Goal: Task Accomplishment & Management: Manage account settings

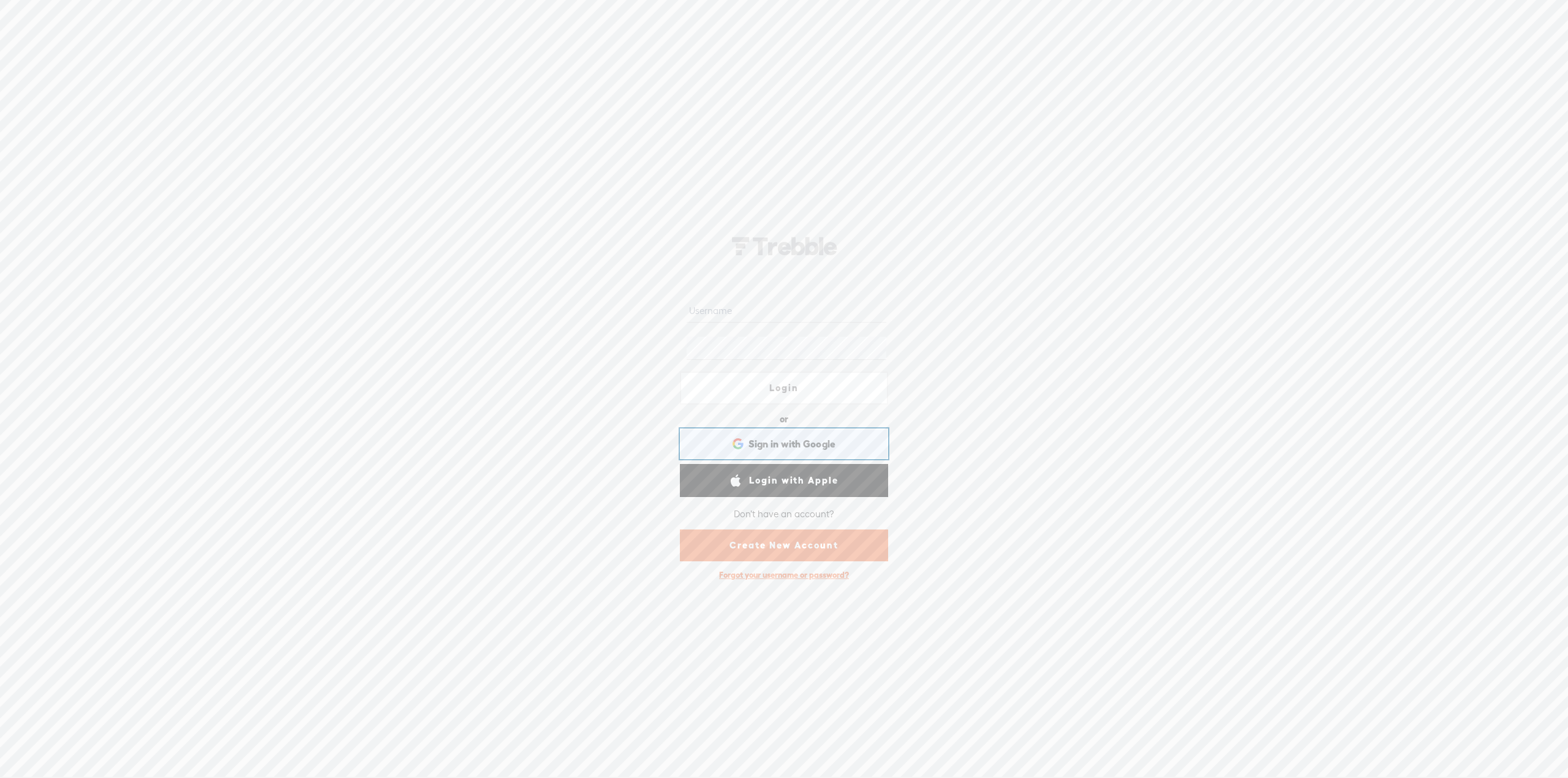
click at [823, 439] on span "Sign in with Google" at bounding box center [792, 445] width 87 height 13
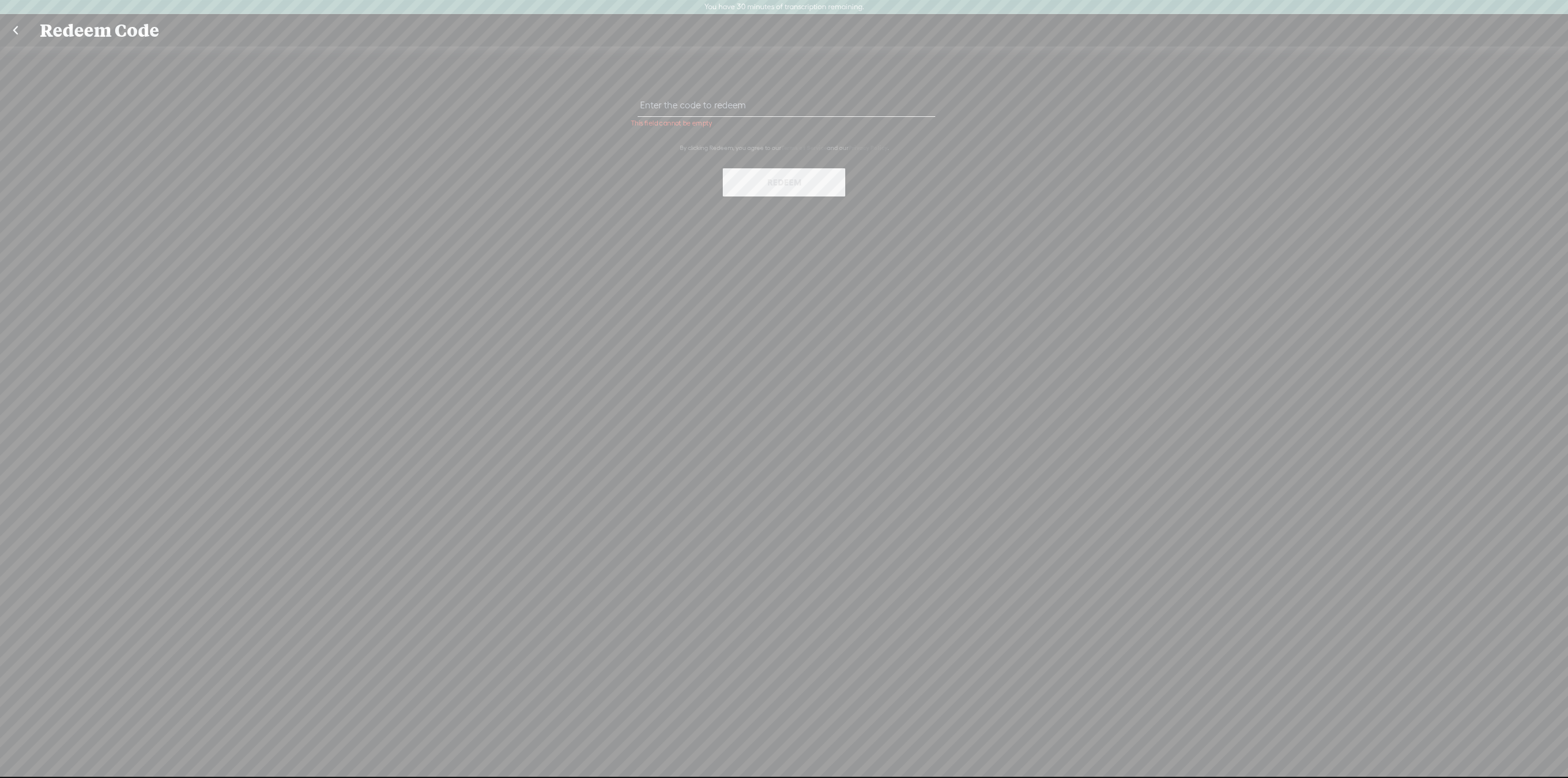
paste input "ND48-F2FV-9Z5Z-VHVW-0823"
type input "ND48-F2FV-9Z5Z-VHVW-0823"
click at [791, 188] on button "Redeem" at bounding box center [784, 182] width 122 height 28
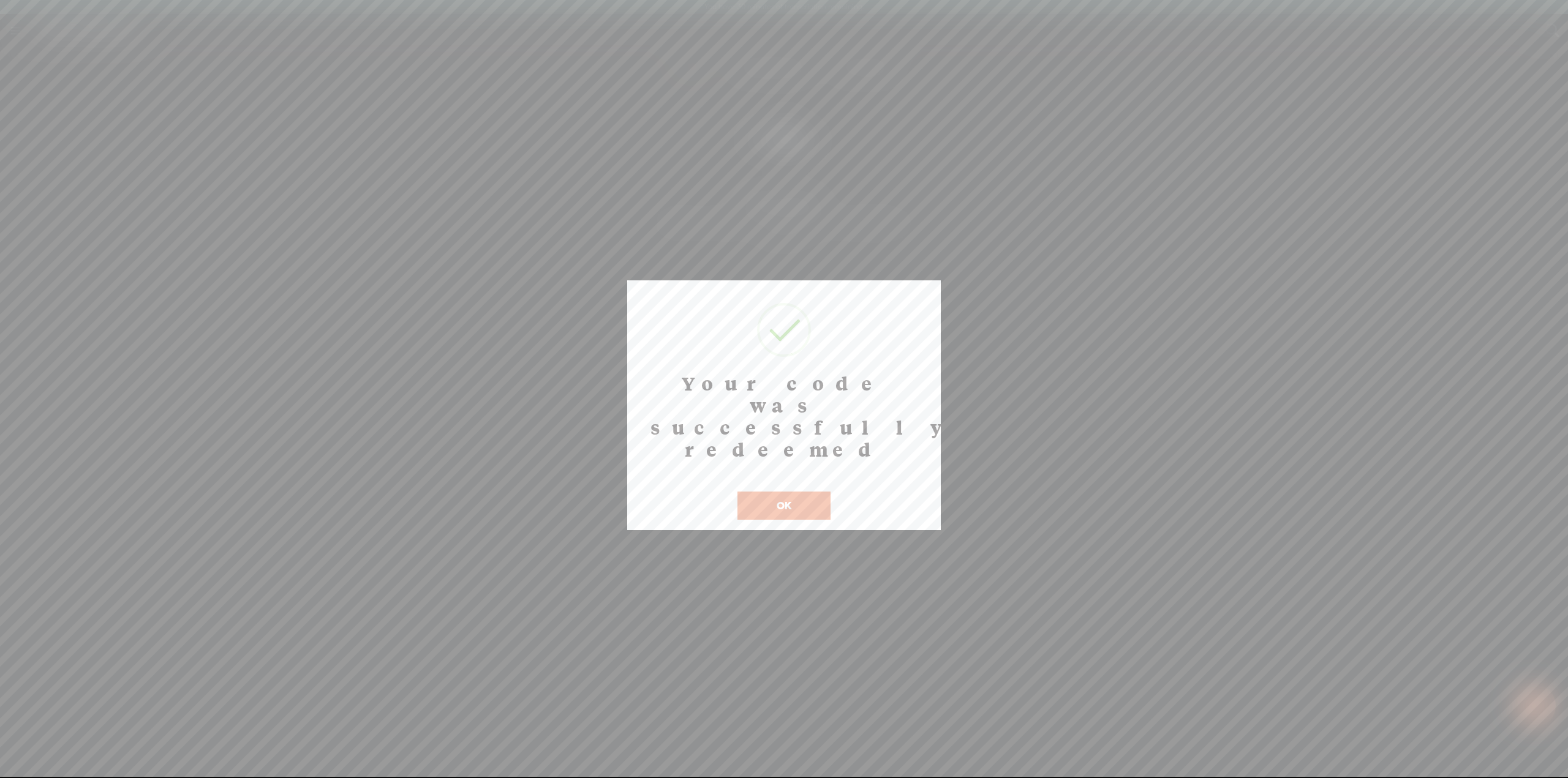
click at [797, 492] on button "OK" at bounding box center [783, 506] width 93 height 28
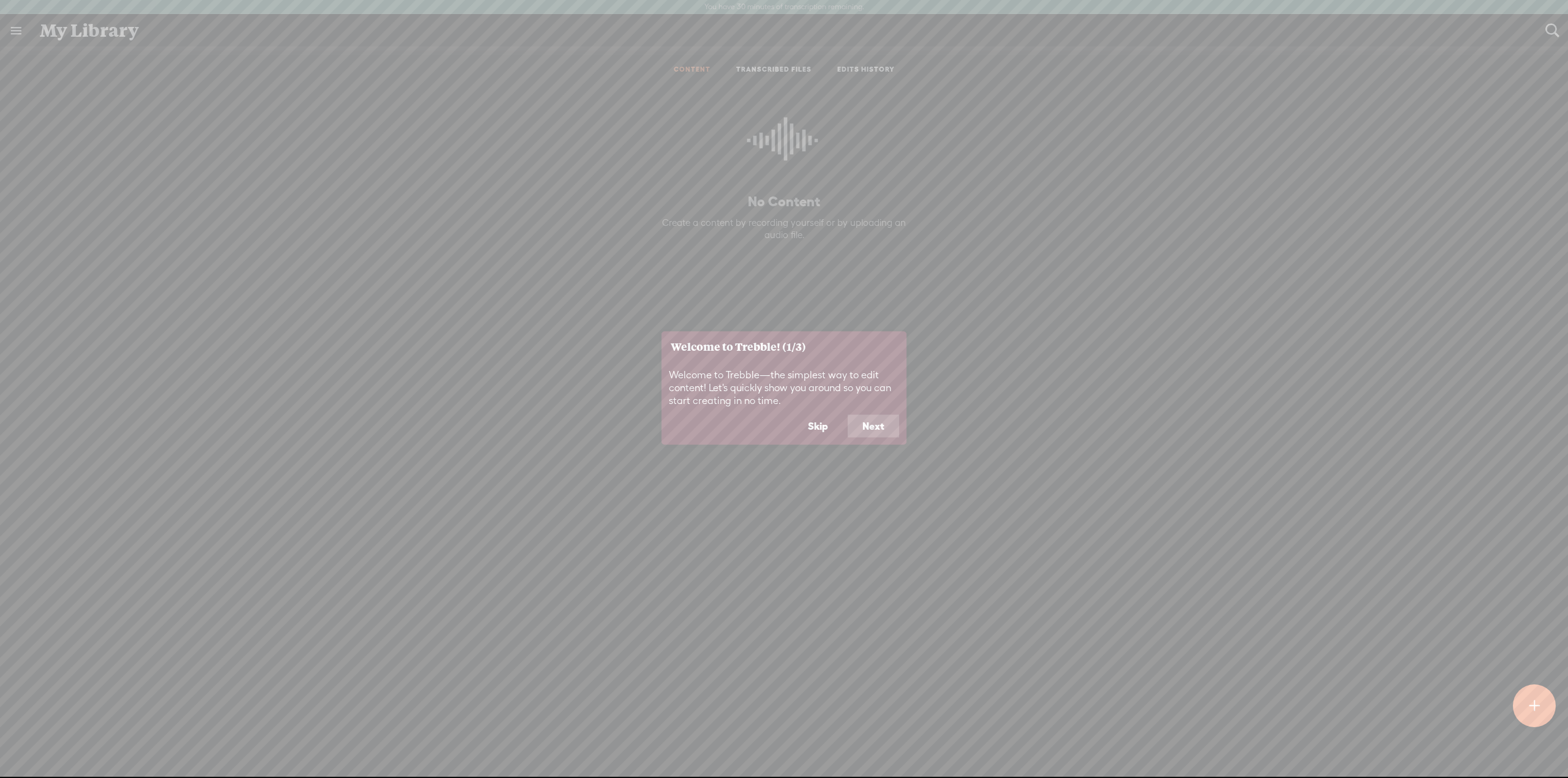
click at [815, 427] on button "Skip" at bounding box center [818, 426] width 50 height 23
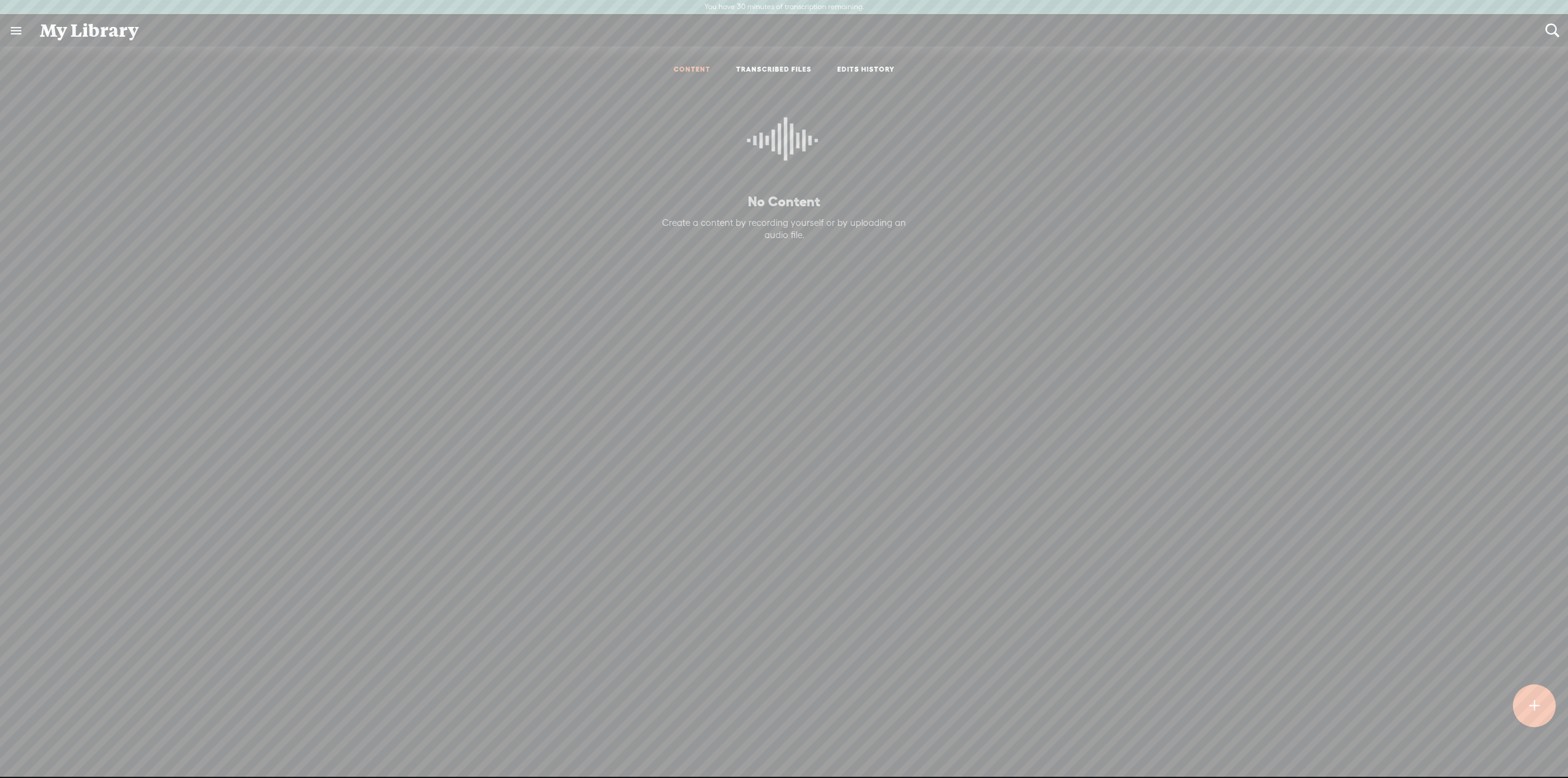
click at [20, 33] on link at bounding box center [16, 31] width 32 height 32
drag, startPoint x: 789, startPoint y: 68, endPoint x: 796, endPoint y: 68, distance: 7.0
click at [789, 68] on body "You have 30 minutes of transcription remaining. Upgrade to increase your limit …" at bounding box center [784, 388] width 1568 height 776
click at [869, 70] on link "EDITS HISTORY" at bounding box center [866, 70] width 58 height 11
click at [789, 65] on link "TRANSCRIBED FILES" at bounding box center [773, 70] width 75 height 11
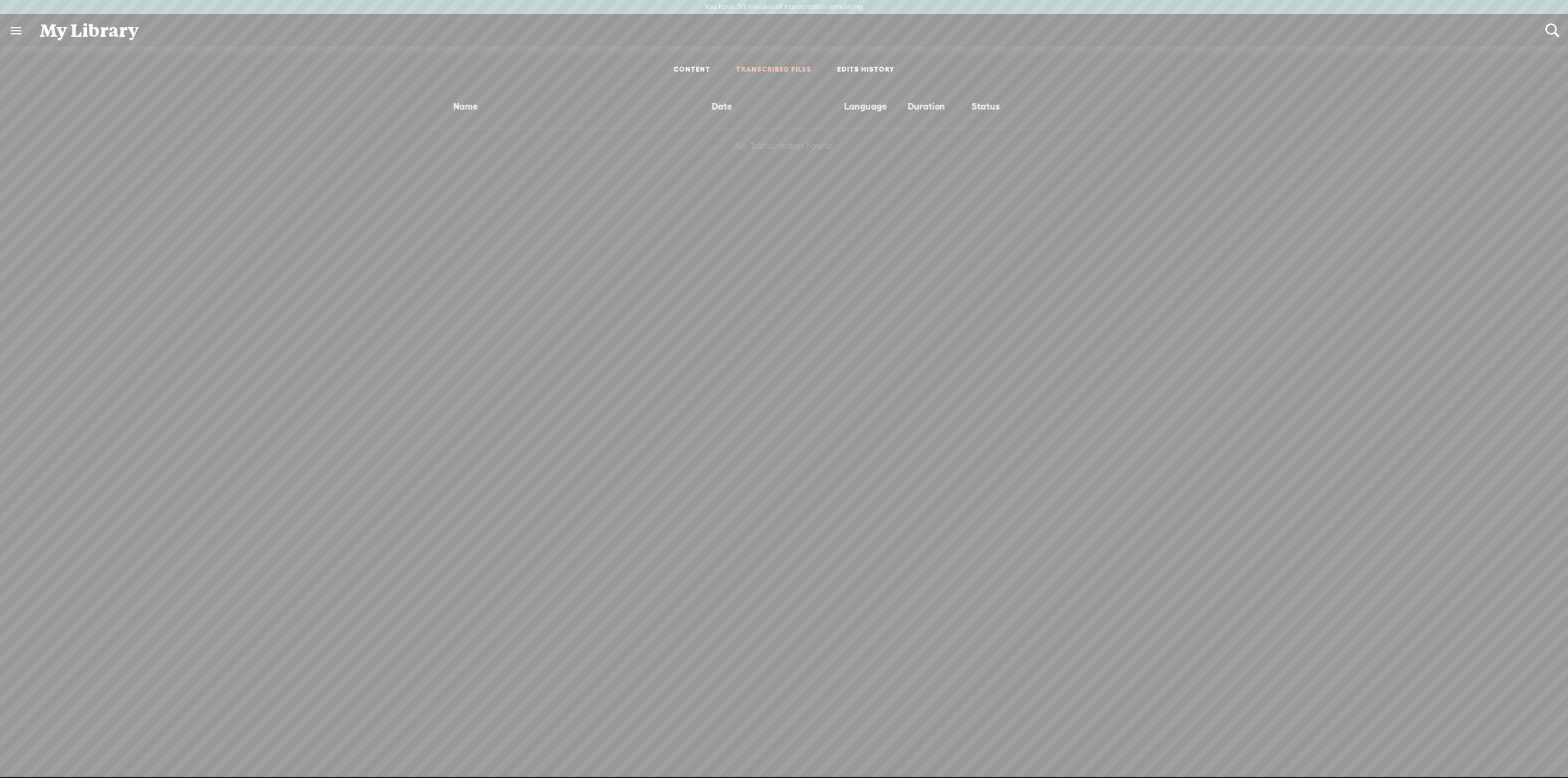
click at [866, 63] on ul "CONTENT TRANSCRIBED FILES EDITS HISTORY" at bounding box center [783, 70] width 324 height 29
click at [866, 64] on ul "CONTENT TRANSCRIBED FILES EDITS HISTORY" at bounding box center [783, 70] width 324 height 29
click at [866, 67] on link "EDITS HISTORY" at bounding box center [866, 70] width 58 height 11
click at [11, 27] on link at bounding box center [16, 31] width 32 height 32
click at [56, 744] on div "SETTINGS" at bounding box center [64, 749] width 45 height 11
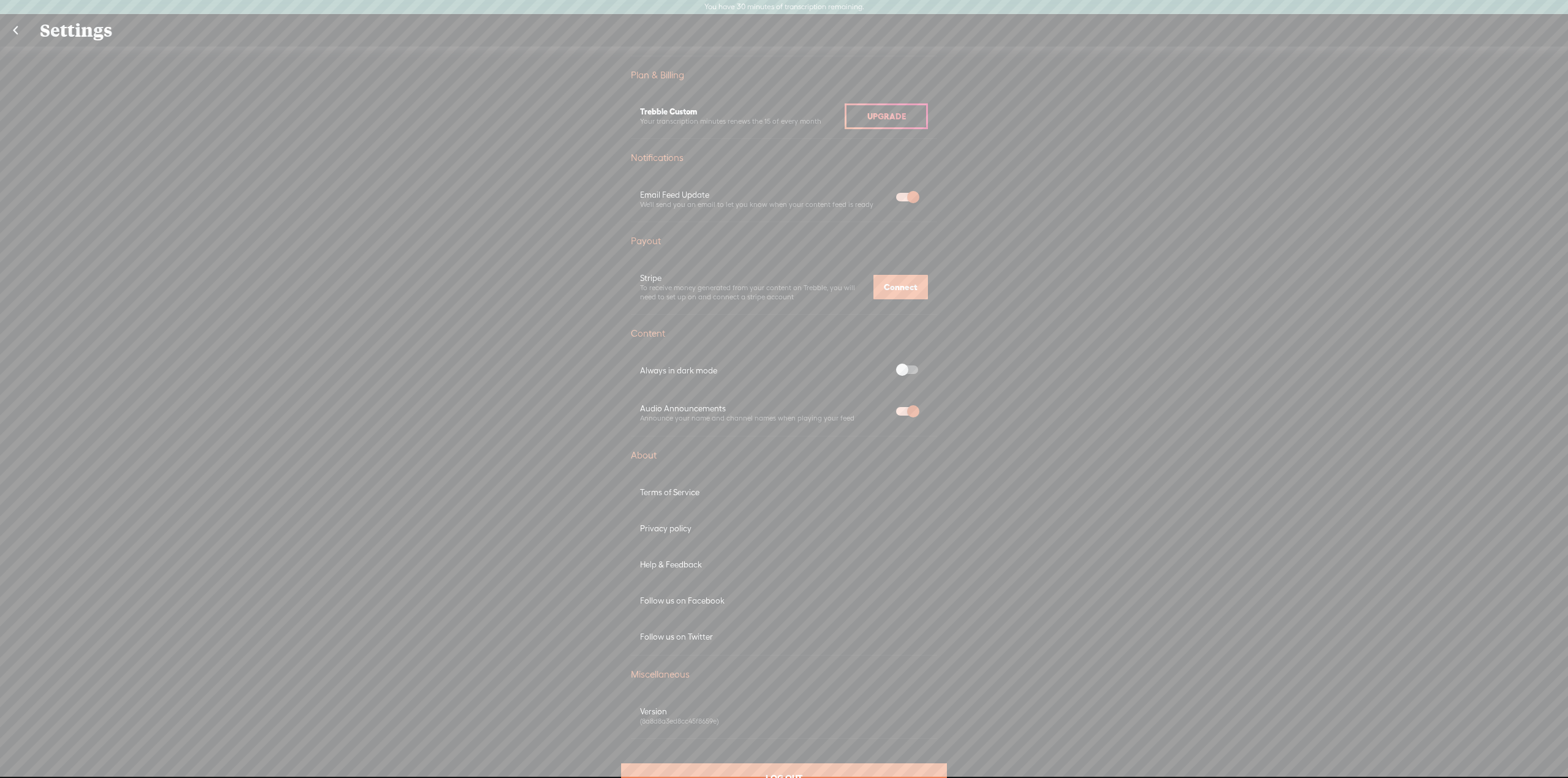
scroll to position [350, 0]
